Goal: Obtain resource: Download file/media

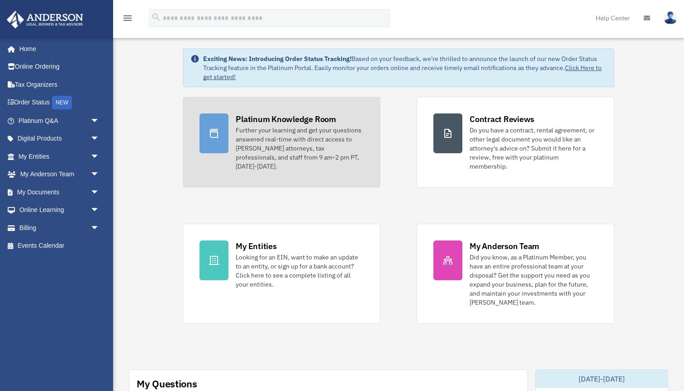
scroll to position [36, 0]
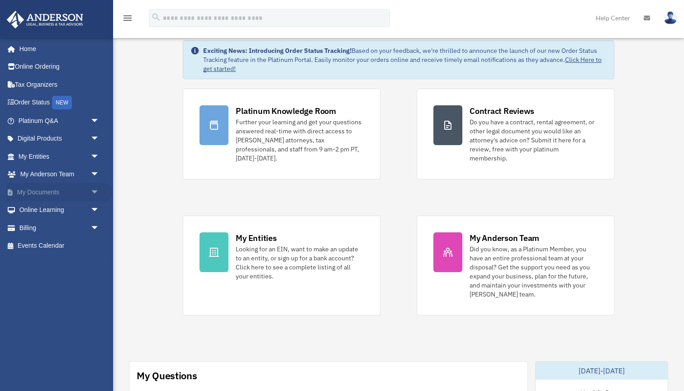
click at [63, 189] on link "My Documents arrow_drop_down" at bounding box center [59, 192] width 107 height 18
click at [93, 190] on span "arrow_drop_down" at bounding box center [99, 192] width 18 height 19
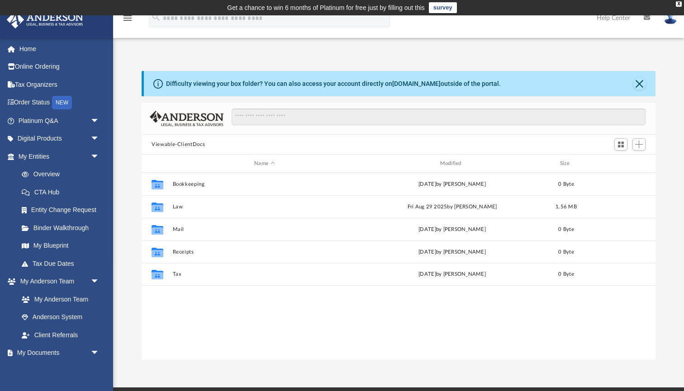
scroll to position [206, 514]
click at [96, 120] on span "arrow_drop_down" at bounding box center [99, 121] width 18 height 19
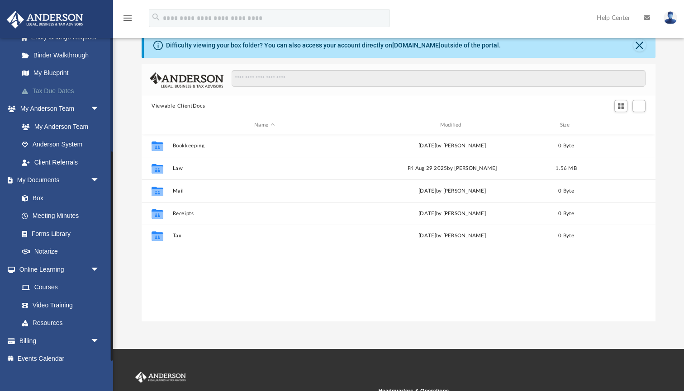
scroll to position [39, 0]
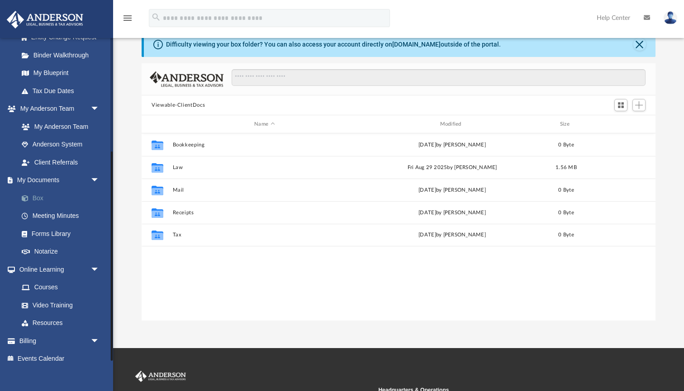
click at [43, 192] on link "Box" at bounding box center [63, 198] width 100 height 18
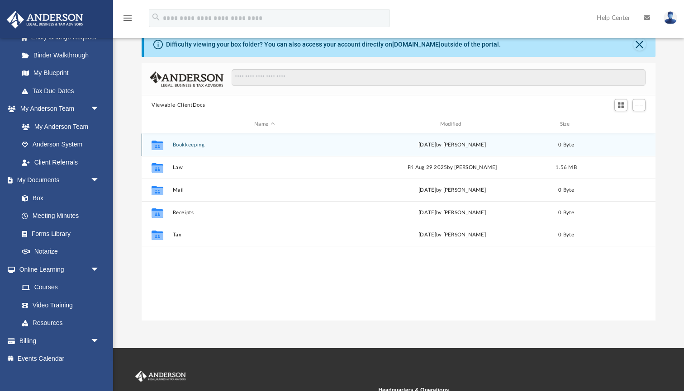
click at [208, 145] on button "Bookkeeping" at bounding box center [265, 145] width 184 height 6
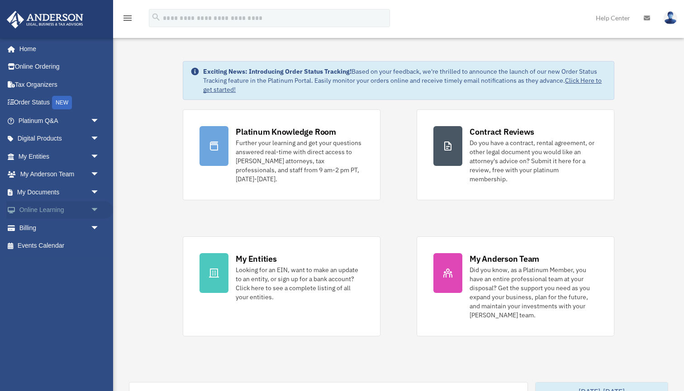
scroll to position [36, 0]
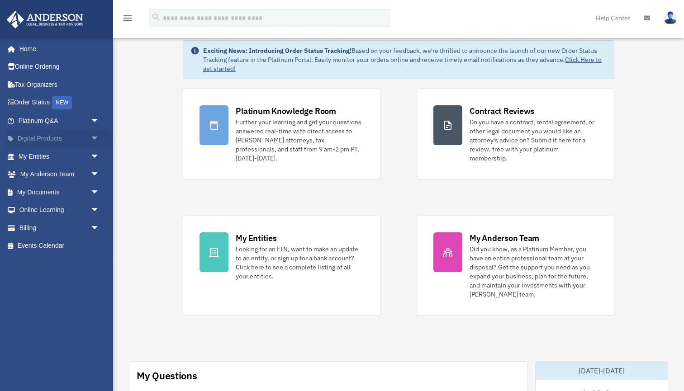
click at [62, 137] on link "Digital Products arrow_drop_down" at bounding box center [59, 139] width 107 height 18
click at [95, 139] on span "arrow_drop_down" at bounding box center [99, 139] width 18 height 19
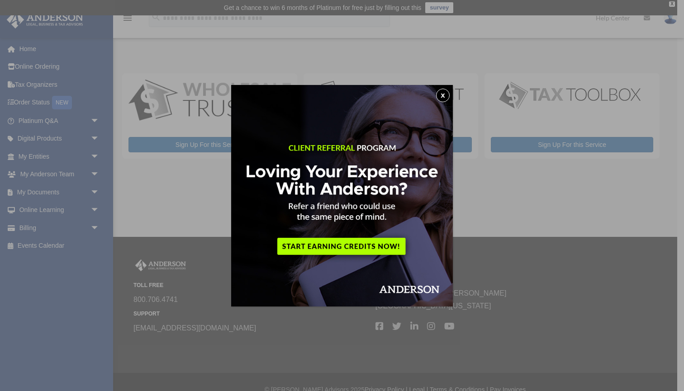
click at [443, 93] on button "x" at bounding box center [443, 96] width 14 height 14
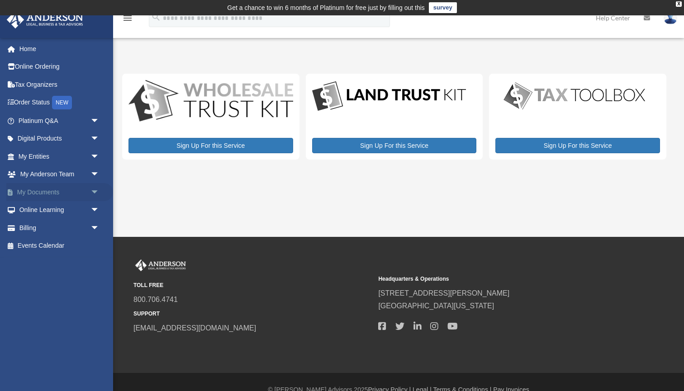
click at [100, 190] on span "arrow_drop_down" at bounding box center [99, 192] width 18 height 19
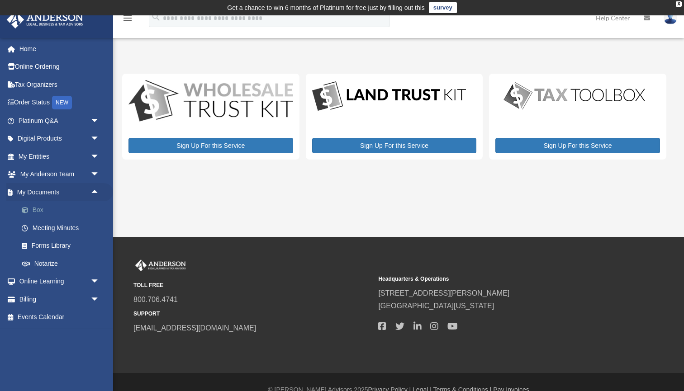
click at [49, 207] on link "Box" at bounding box center [63, 210] width 100 height 18
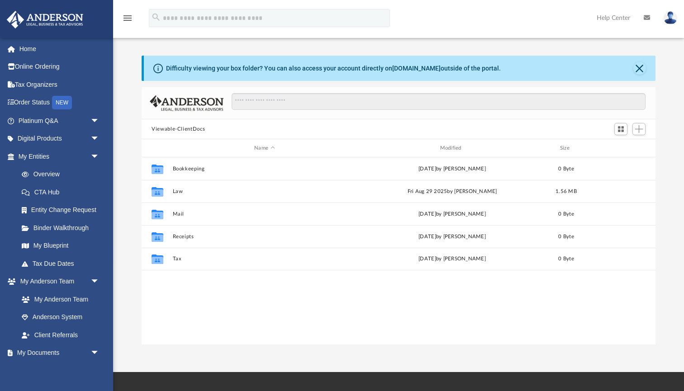
scroll to position [206, 514]
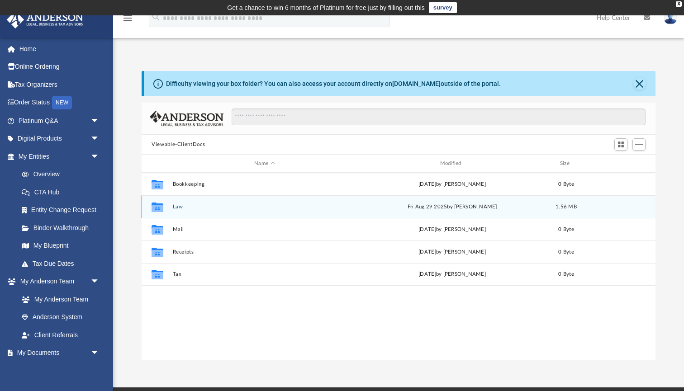
click at [177, 208] on button "Law" at bounding box center [265, 207] width 184 height 6
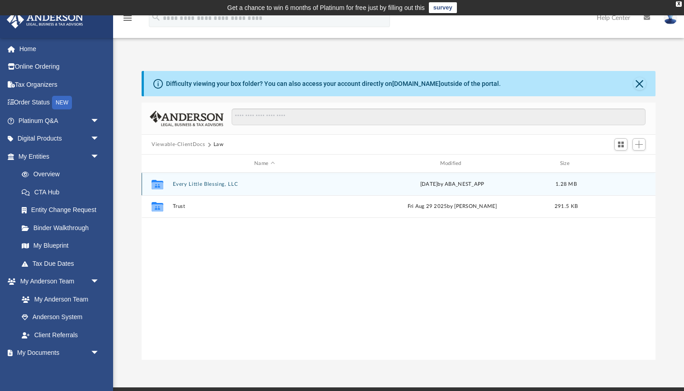
click at [192, 183] on button "Every Little Blessing, LLC" at bounding box center [265, 184] width 184 height 6
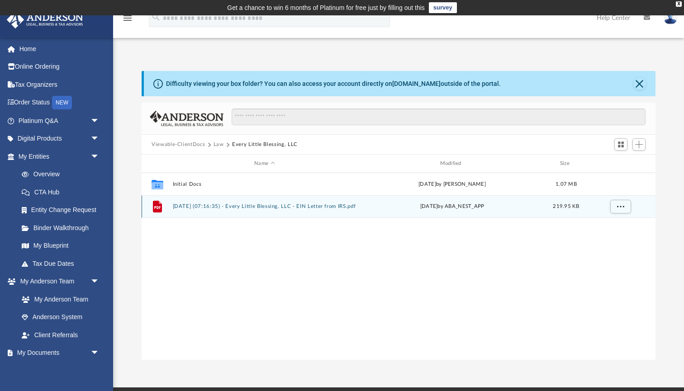
click at [205, 209] on div "File 2025.07.01 (07:16:35) - Every Little Blessing, LLC - EIN Letter from IRS.p…" at bounding box center [399, 206] width 514 height 23
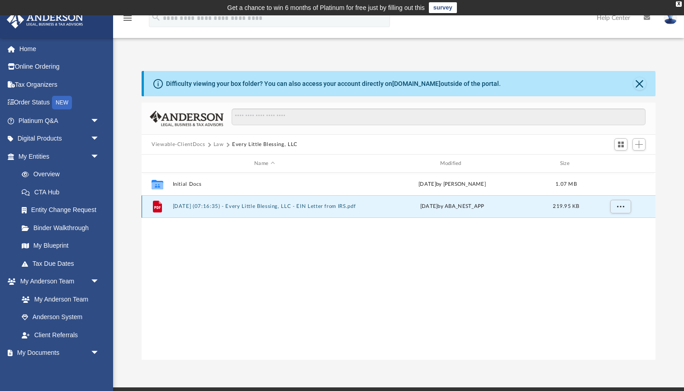
click at [204, 208] on button "2025.07.01 (07:16:35) - Every Little Blessing, LLC - EIN Letter from IRS.pdf" at bounding box center [265, 207] width 184 height 6
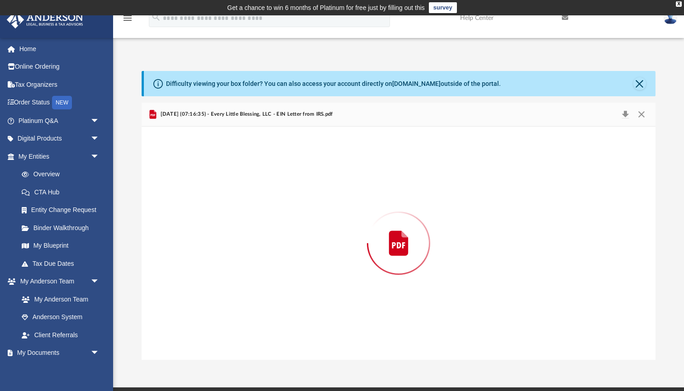
click at [204, 208] on div "Preview" at bounding box center [399, 243] width 514 height 233
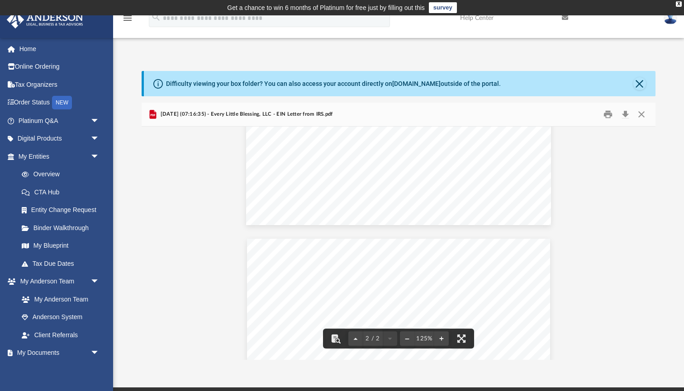
scroll to position [311, 0]
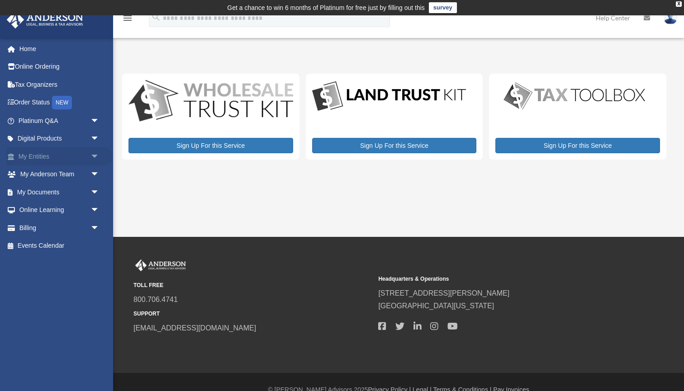
click at [92, 156] on span "arrow_drop_down" at bounding box center [99, 157] width 18 height 19
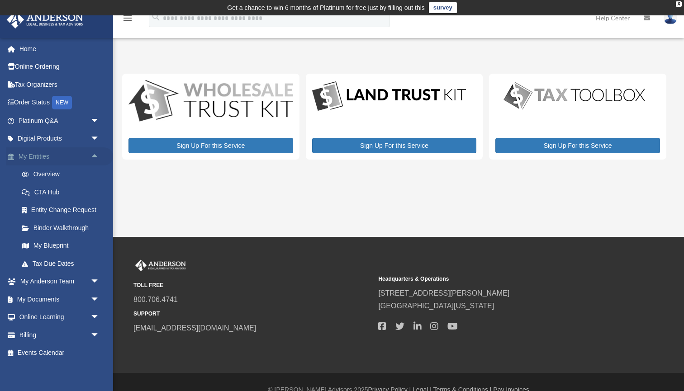
click at [95, 153] on span "arrow_drop_up" at bounding box center [99, 157] width 18 height 19
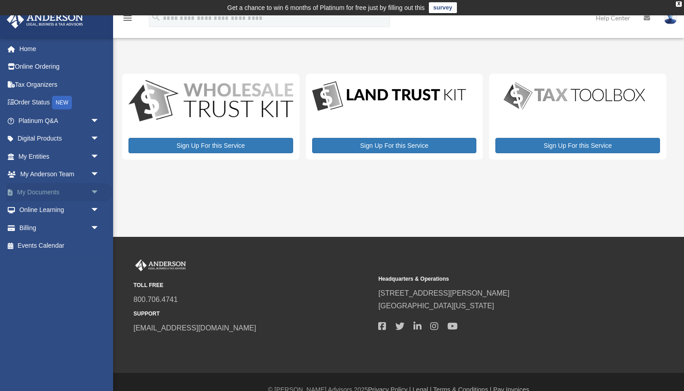
click at [95, 192] on span "arrow_drop_down" at bounding box center [99, 192] width 18 height 19
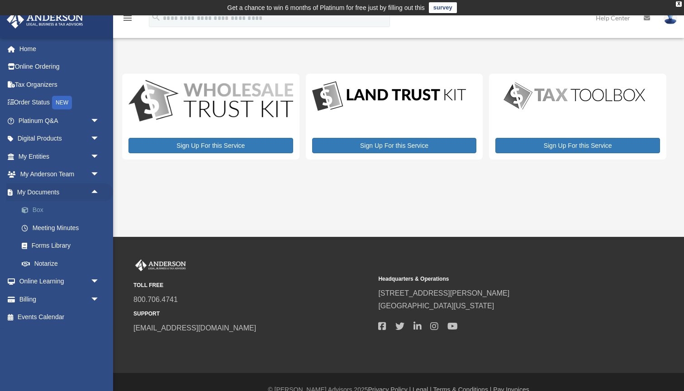
click at [55, 205] on link "Box" at bounding box center [63, 210] width 100 height 18
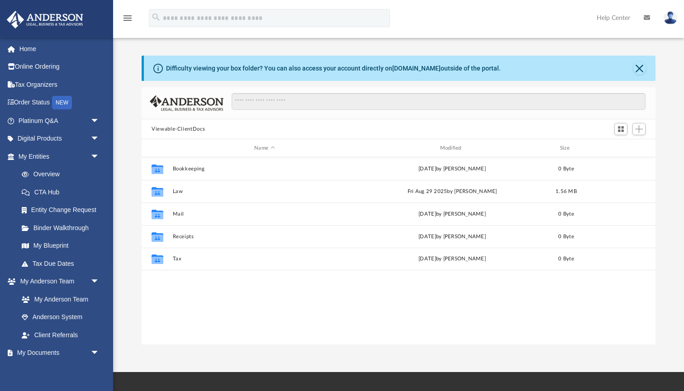
scroll to position [206, 514]
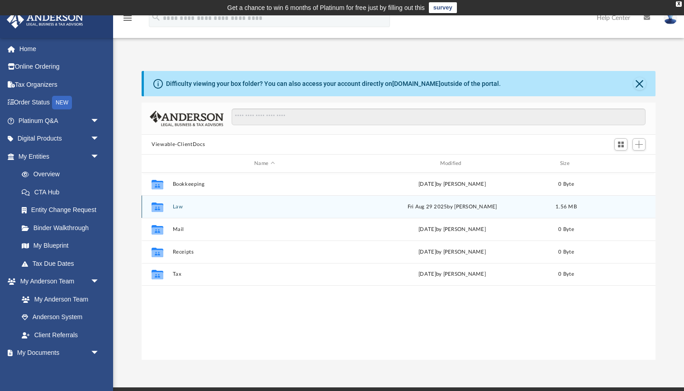
click at [182, 210] on div "Collaborated Folder Law [DATE] by [PERSON_NAME] 1.56 MB" at bounding box center [399, 206] width 514 height 23
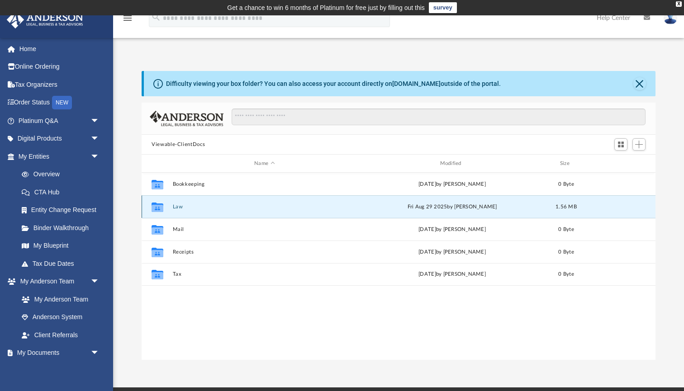
click at [182, 210] on div "Collaborated Folder Law [DATE] by [PERSON_NAME] 1.56 MB" at bounding box center [399, 206] width 514 height 23
click at [160, 207] on icon "grid" at bounding box center [158, 208] width 12 height 7
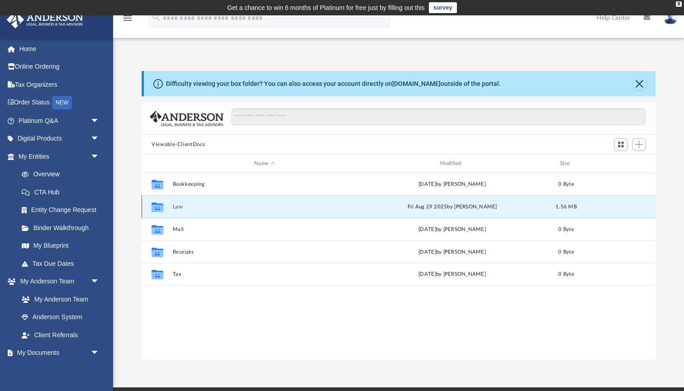
click at [161, 206] on icon "grid" at bounding box center [158, 208] width 12 height 7
click at [155, 207] on icon "grid" at bounding box center [158, 208] width 12 height 7
click at [178, 209] on button "Law" at bounding box center [265, 207] width 184 height 6
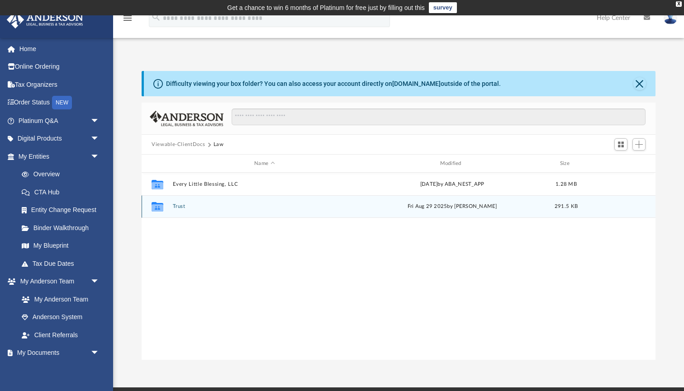
click at [179, 209] on button "Trust" at bounding box center [265, 207] width 184 height 6
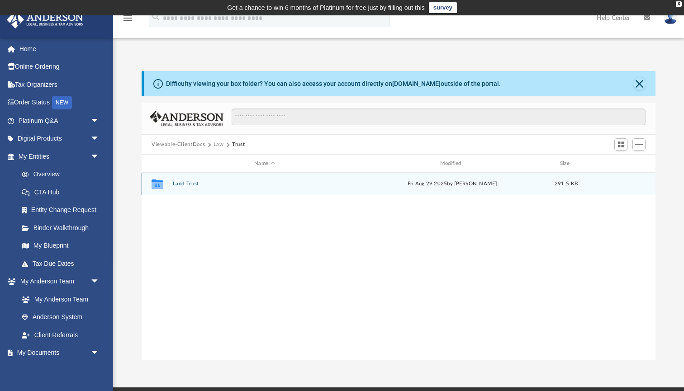
click at [198, 183] on button "Land Trust" at bounding box center [265, 184] width 184 height 6
click at [198, 183] on button "Land Trust - Milltown Trust" at bounding box center [265, 184] width 184 height 6
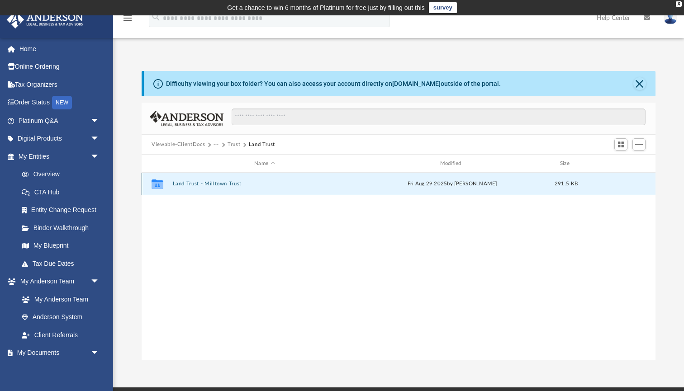
click at [198, 183] on button "Land Trust - Milltown Trust" at bounding box center [265, 184] width 184 height 6
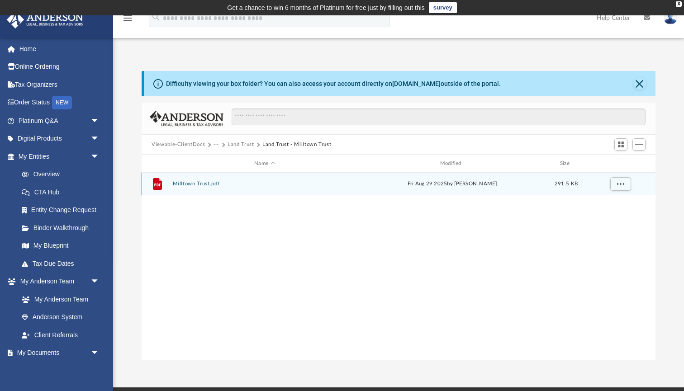
click at [198, 183] on button "Milltown Trust.pdf" at bounding box center [265, 184] width 184 height 6
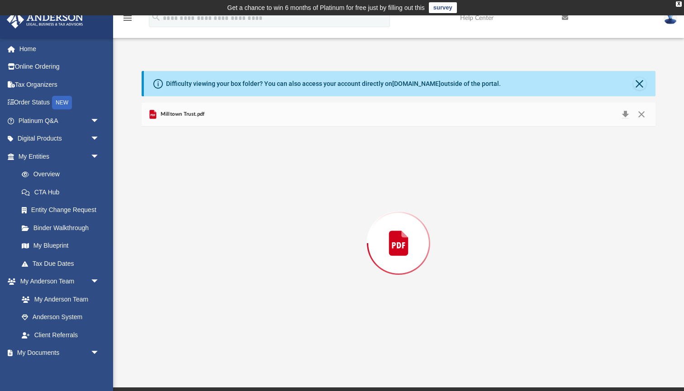
click at [198, 183] on div "Preview" at bounding box center [399, 243] width 514 height 233
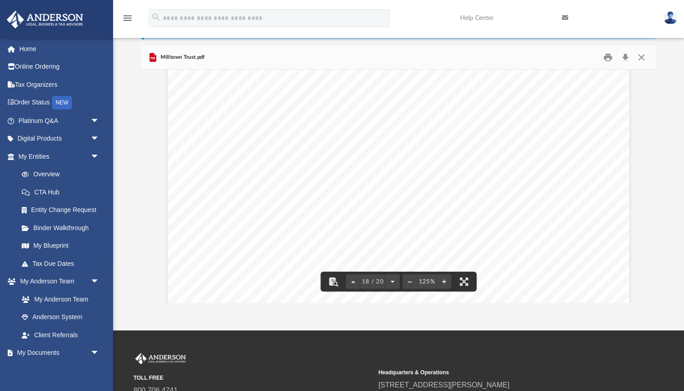
scroll to position [10462, 0]
click at [607, 60] on button "Print" at bounding box center [609, 58] width 18 height 14
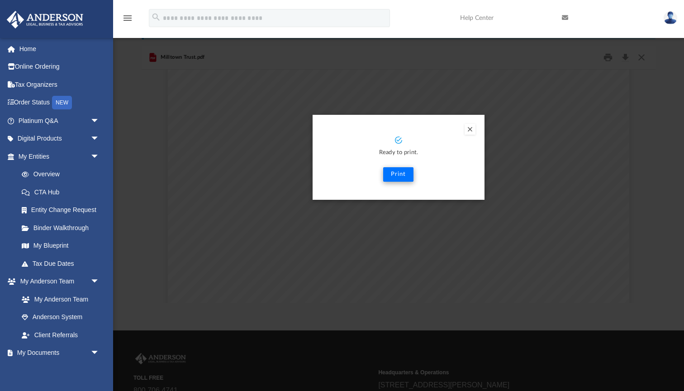
click at [397, 175] on button "Print" at bounding box center [398, 174] width 30 height 14
